Goal: Transaction & Acquisition: Purchase product/service

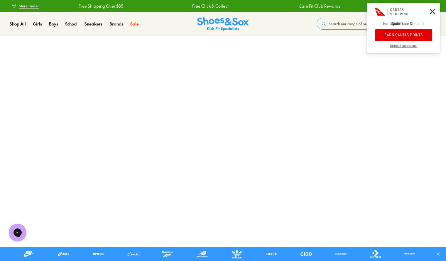
click at [393, 36] on button "EARN QANTAS POINTS" at bounding box center [403, 35] width 57 height 12
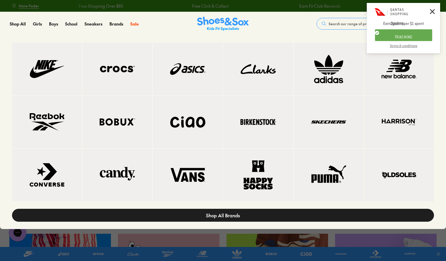
click at [217, 219] on link "Shop All Brands" at bounding box center [223, 215] width 422 height 13
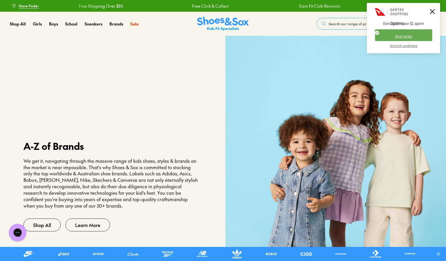
click at [338, 25] on span "Search our range of products" at bounding box center [353, 23] width 48 height 5
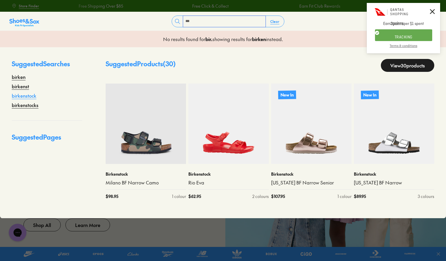
type input "***"
click at [21, 96] on link "birkenstock" at bounding box center [24, 95] width 25 height 7
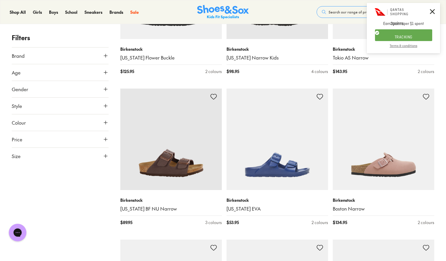
scroll to position [604, 0]
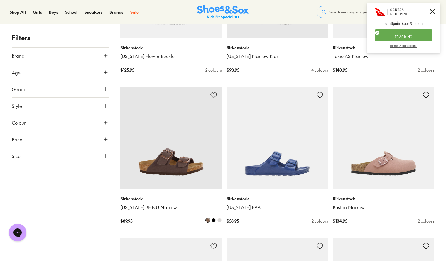
click at [148, 151] on img at bounding box center [171, 138] width 102 height 102
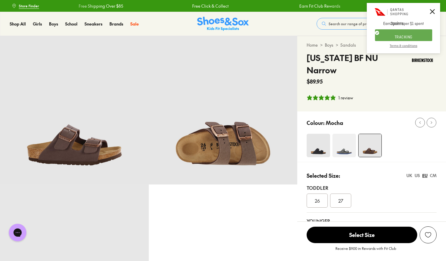
select select "*"
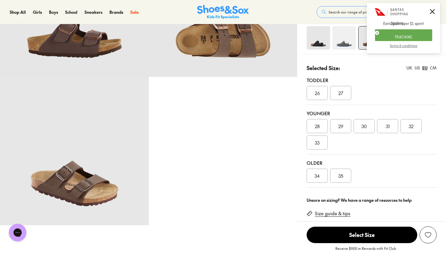
scroll to position [99, 0]
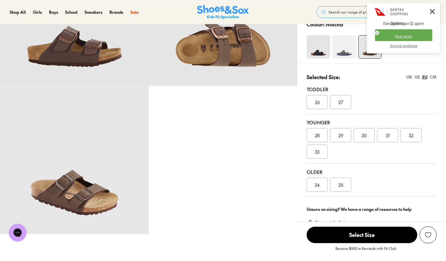
click at [340, 132] on span "29" at bounding box center [340, 135] width 5 height 7
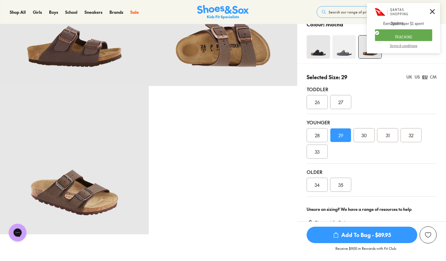
click at [361, 239] on span "Add To Bag - $89.95" at bounding box center [362, 235] width 111 height 16
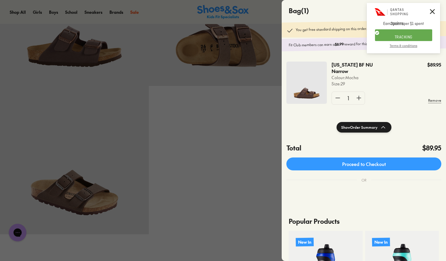
click at [259, 197] on div at bounding box center [223, 130] width 446 height 261
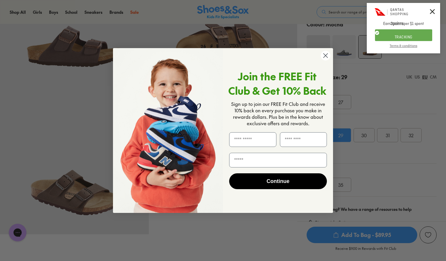
click at [326, 52] on circle "Close dialog" at bounding box center [326, 56] width 10 height 10
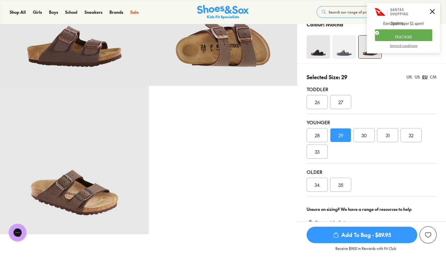
click at [409, 128] on div "32" at bounding box center [411, 135] width 21 height 14
click at [347, 237] on span "Add To Bag - $89.95" at bounding box center [362, 235] width 111 height 16
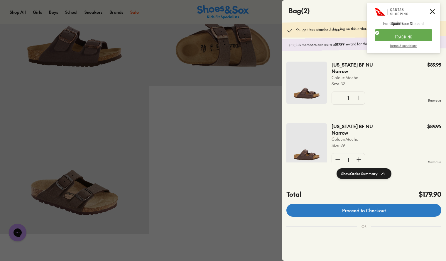
click at [354, 212] on link "Proceed to Checkout" at bounding box center [363, 210] width 155 height 13
